Goal: Transaction & Acquisition: Purchase product/service

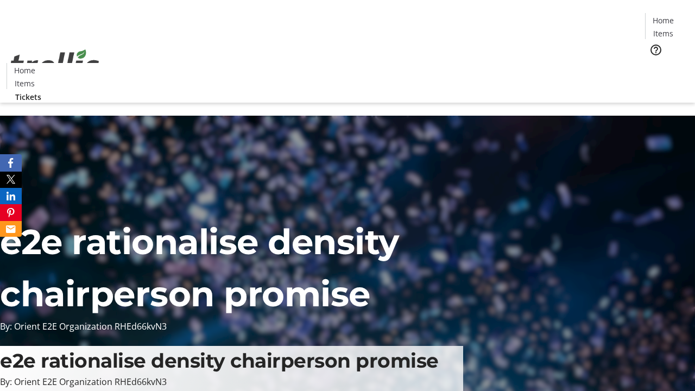
click at [654, 63] on span "Tickets" at bounding box center [667, 68] width 26 height 11
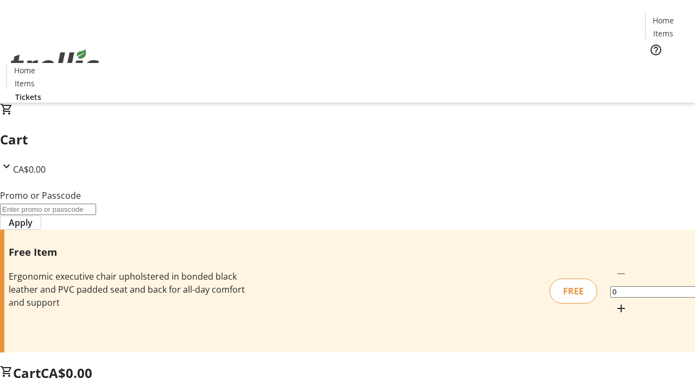
click at [615, 302] on mat-icon "Increment by one" at bounding box center [621, 308] width 13 height 13
type input "1"
